Goal: Information Seeking & Learning: Learn about a topic

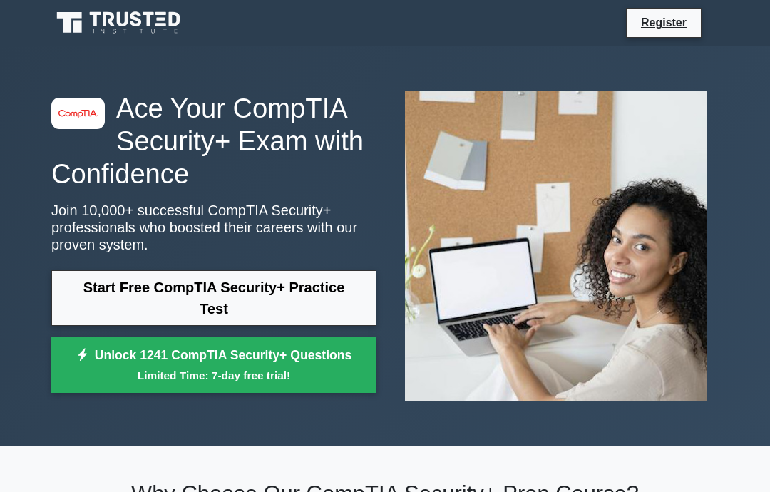
click at [310, 296] on link "Start Free CompTIA Security+ Practice Test" at bounding box center [213, 298] width 325 height 56
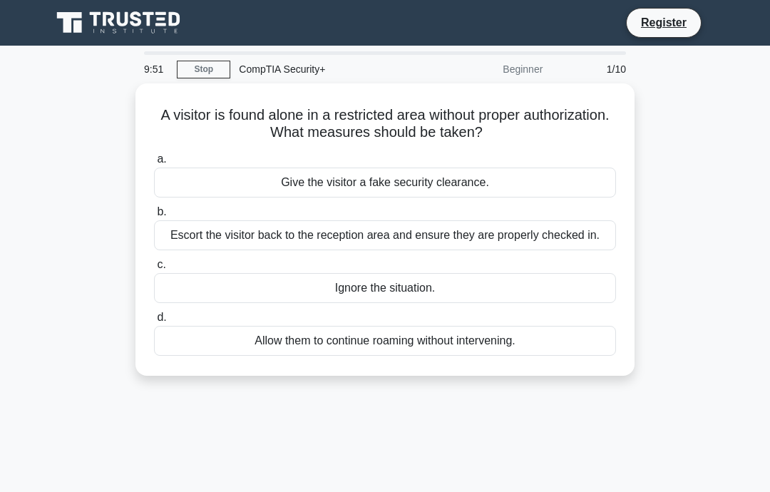
click at [544, 226] on div "Escort the visitor back to the reception area and ensure they are properly chec…" at bounding box center [385, 235] width 462 height 30
click at [154, 217] on input "b. Escort the visitor back to the reception area and ensure they are properly c…" at bounding box center [154, 211] width 0 height 9
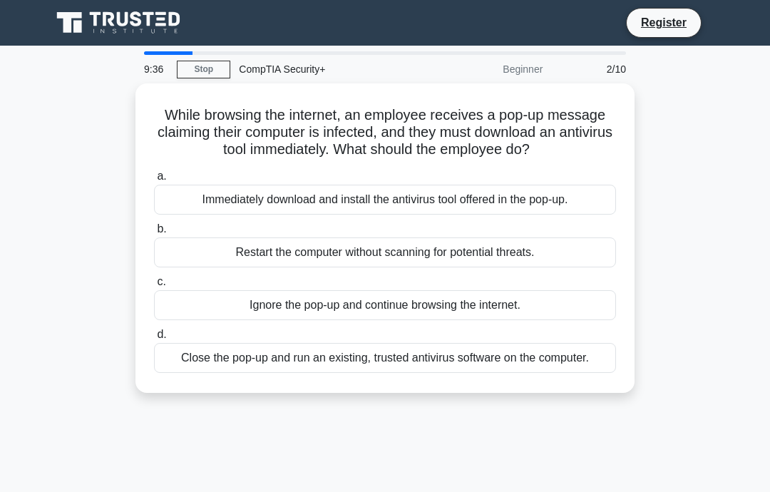
click at [522, 363] on div "Close the pop-up and run an existing, trusted antivirus software on the compute…" at bounding box center [385, 358] width 462 height 30
click at [154, 339] on input "d. Close the pop-up and run an existing, trusted antivirus software on the comp…" at bounding box center [154, 334] width 0 height 9
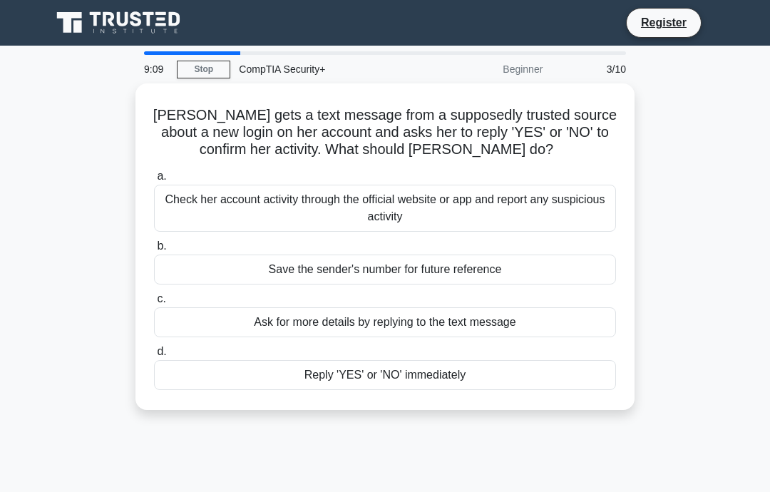
click at [572, 211] on div "Check her account activity through the official website or app and report any s…" at bounding box center [385, 208] width 462 height 47
click at [154, 181] on input "a. Check her account activity through the official website or app and report an…" at bounding box center [154, 176] width 0 height 9
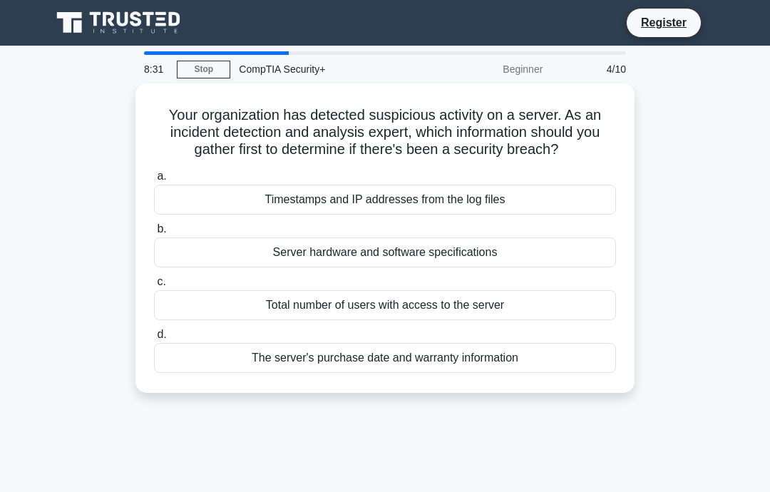
click at [452, 214] on div "Timestamps and IP addresses from the log files" at bounding box center [385, 200] width 462 height 30
click at [154, 181] on input "a. Timestamps and IP addresses from the log files" at bounding box center [154, 176] width 0 height 9
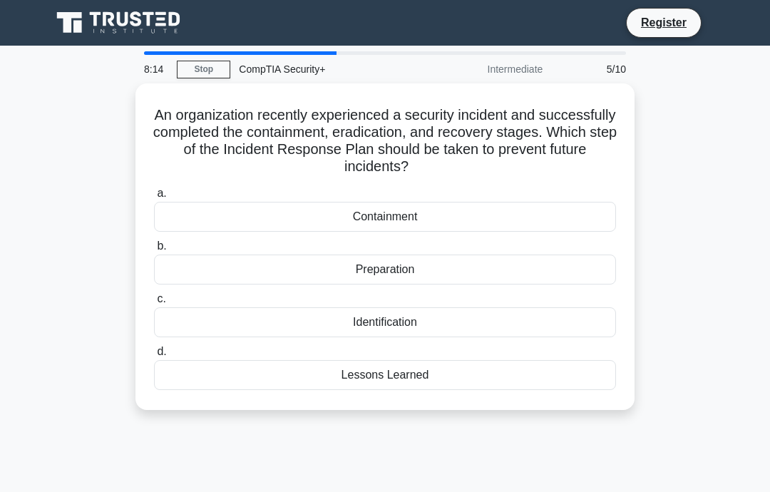
click at [255, 376] on div "Lessons Learned" at bounding box center [385, 375] width 462 height 30
click at [154, 356] on input "d. Lessons Learned" at bounding box center [154, 351] width 0 height 9
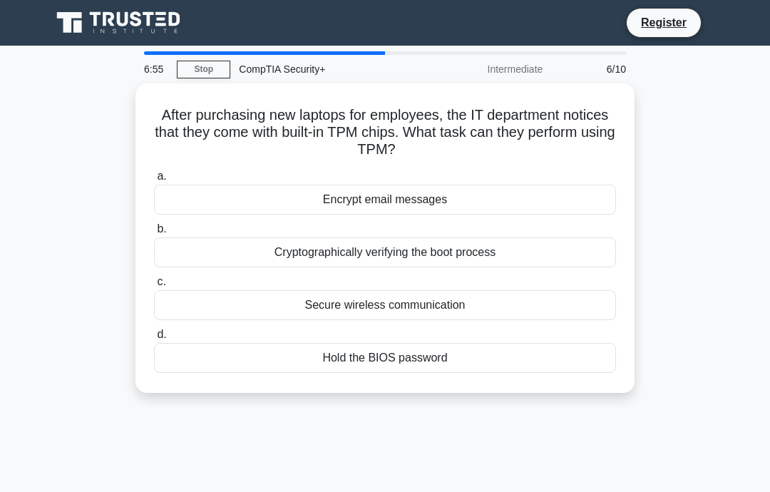
click at [257, 364] on div "Hold the BIOS password" at bounding box center [385, 358] width 462 height 30
click at [154, 339] on input "d. Hold the BIOS password" at bounding box center [154, 334] width 0 height 9
